Goal: Navigation & Orientation: Find specific page/section

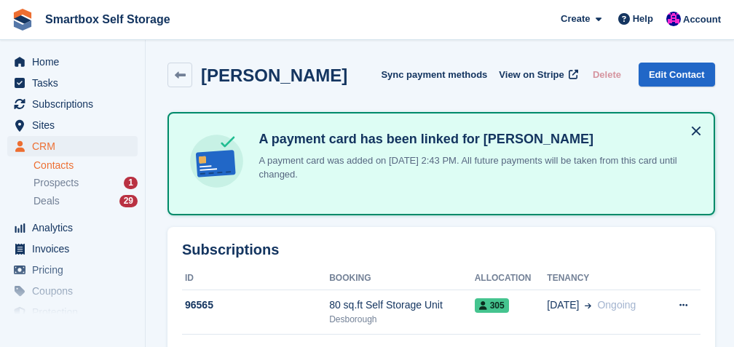
scroll to position [97, 0]
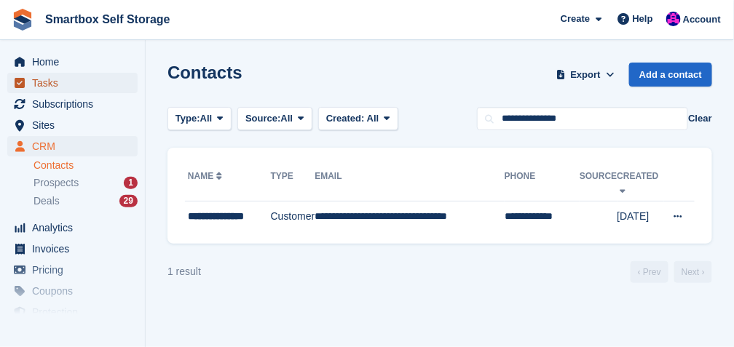
click at [36, 85] on span "Tasks" at bounding box center [75, 83] width 87 height 20
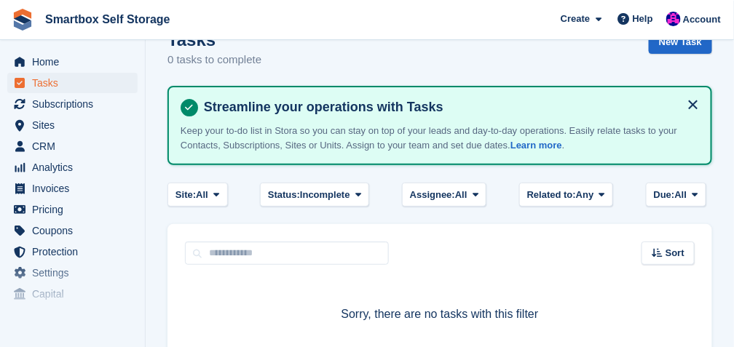
scroll to position [48, 0]
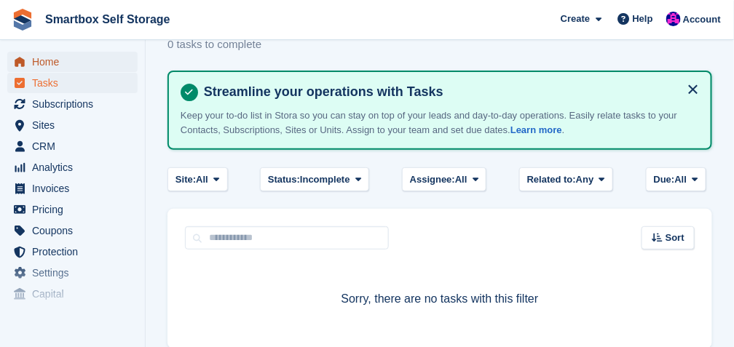
click at [44, 62] on span "Home" at bounding box center [75, 62] width 87 height 20
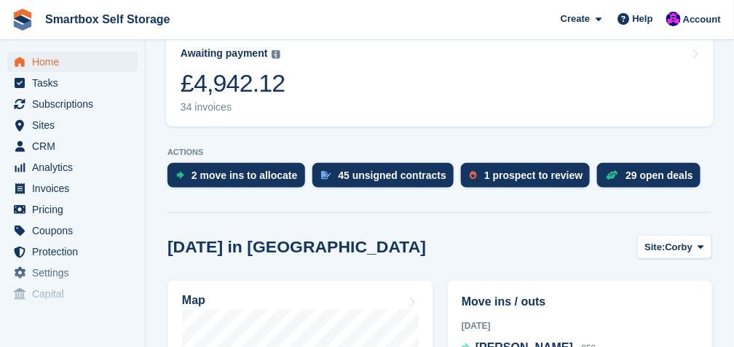
scroll to position [339, 0]
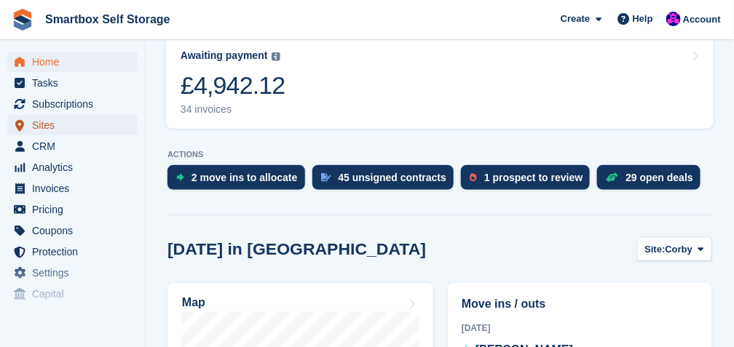
click at [41, 127] on span "Sites" at bounding box center [75, 125] width 87 height 20
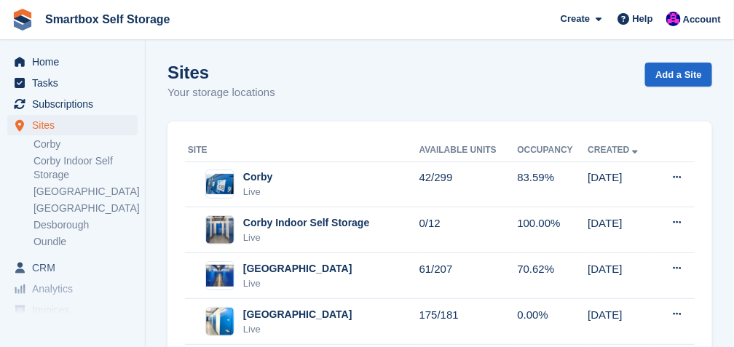
click at [60, 188] on link "[GEOGRAPHIC_DATA]" at bounding box center [85, 192] width 104 height 14
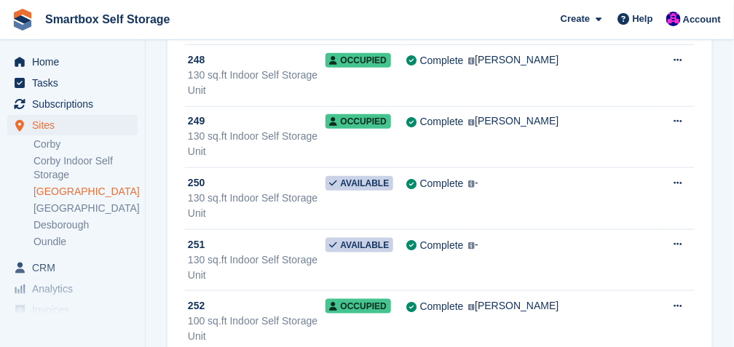
scroll to position [8419, 0]
